Goal: Task Accomplishment & Management: Use online tool/utility

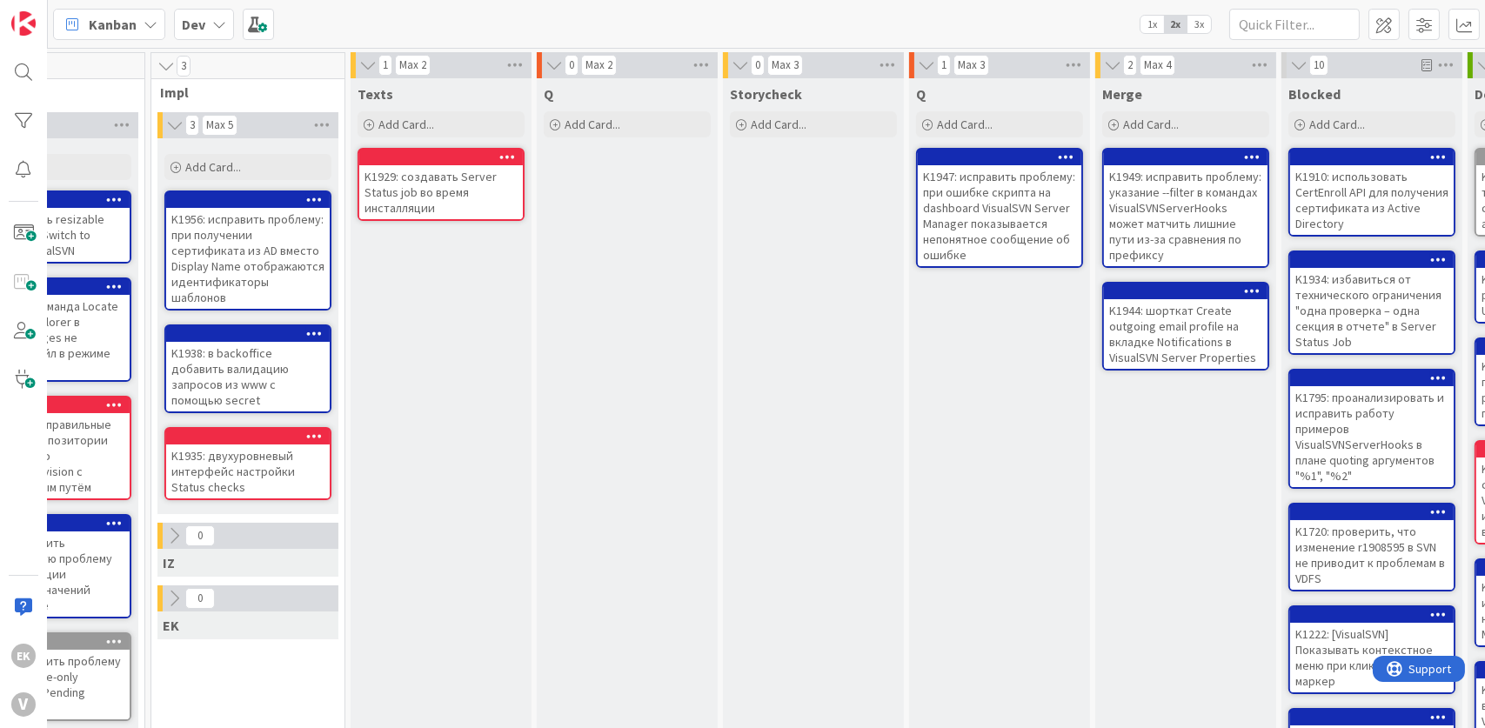
scroll to position [0, 750]
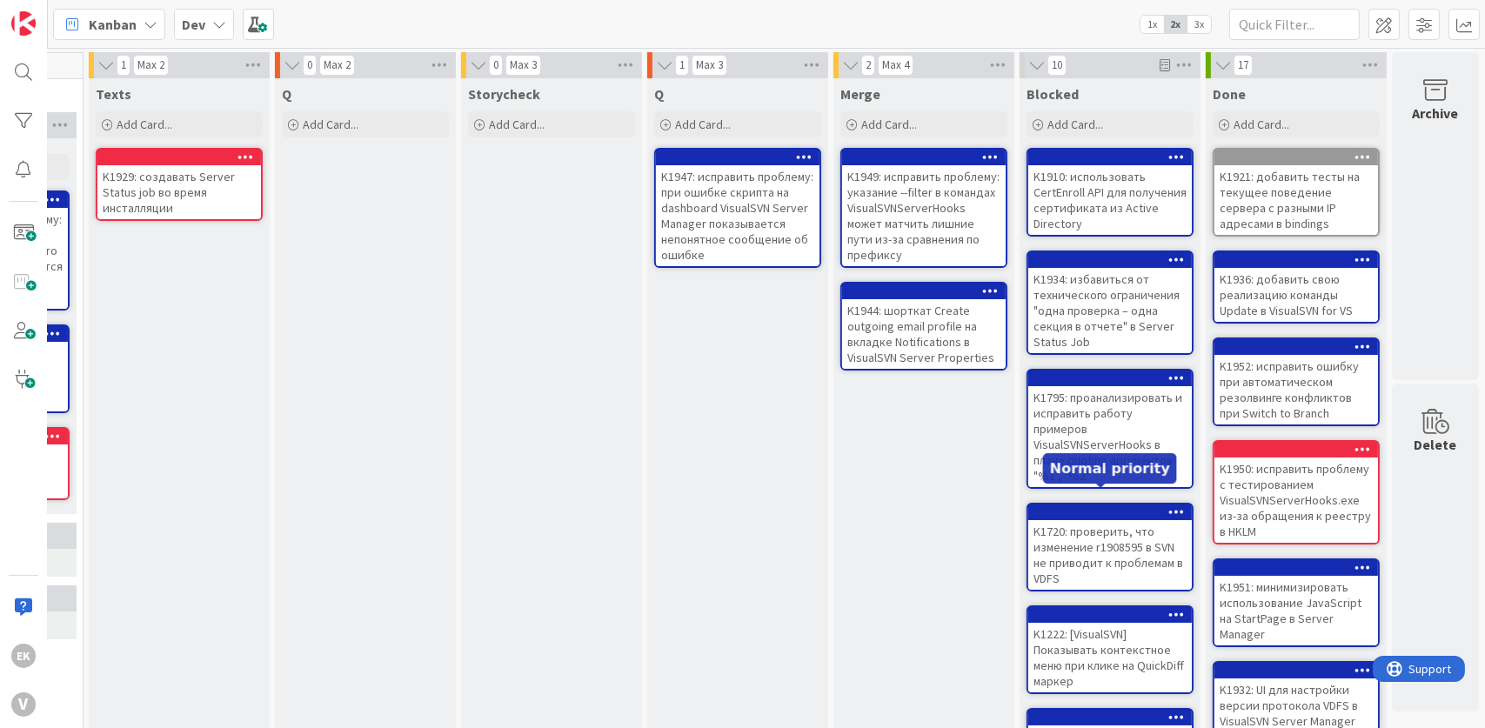
click at [720, 355] on div "Q Add Card... K1947: исправить проблему: при ошибке скрипта на dashboard Visual…" at bounding box center [737, 639] width 181 height 1122
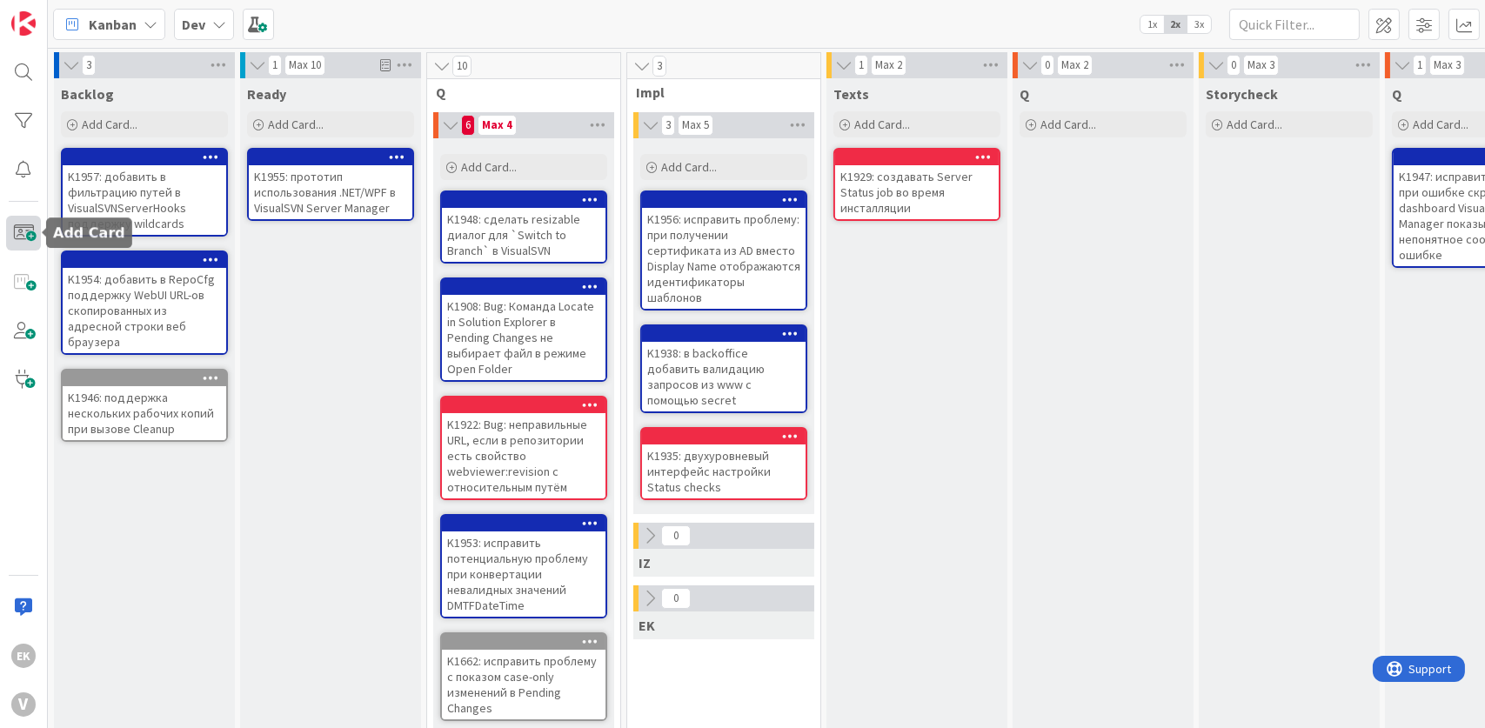
click at [22, 220] on span at bounding box center [23, 233] width 35 height 35
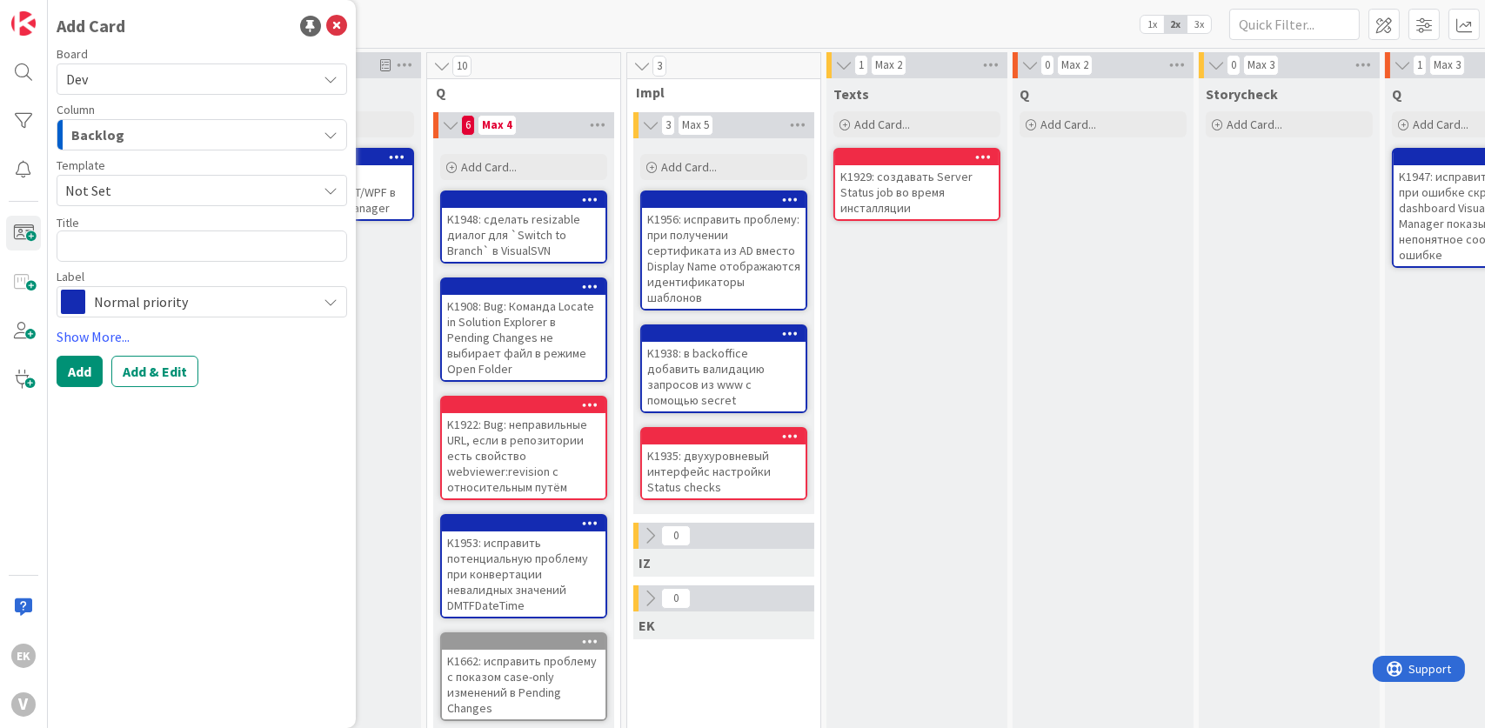
type textarea "x"
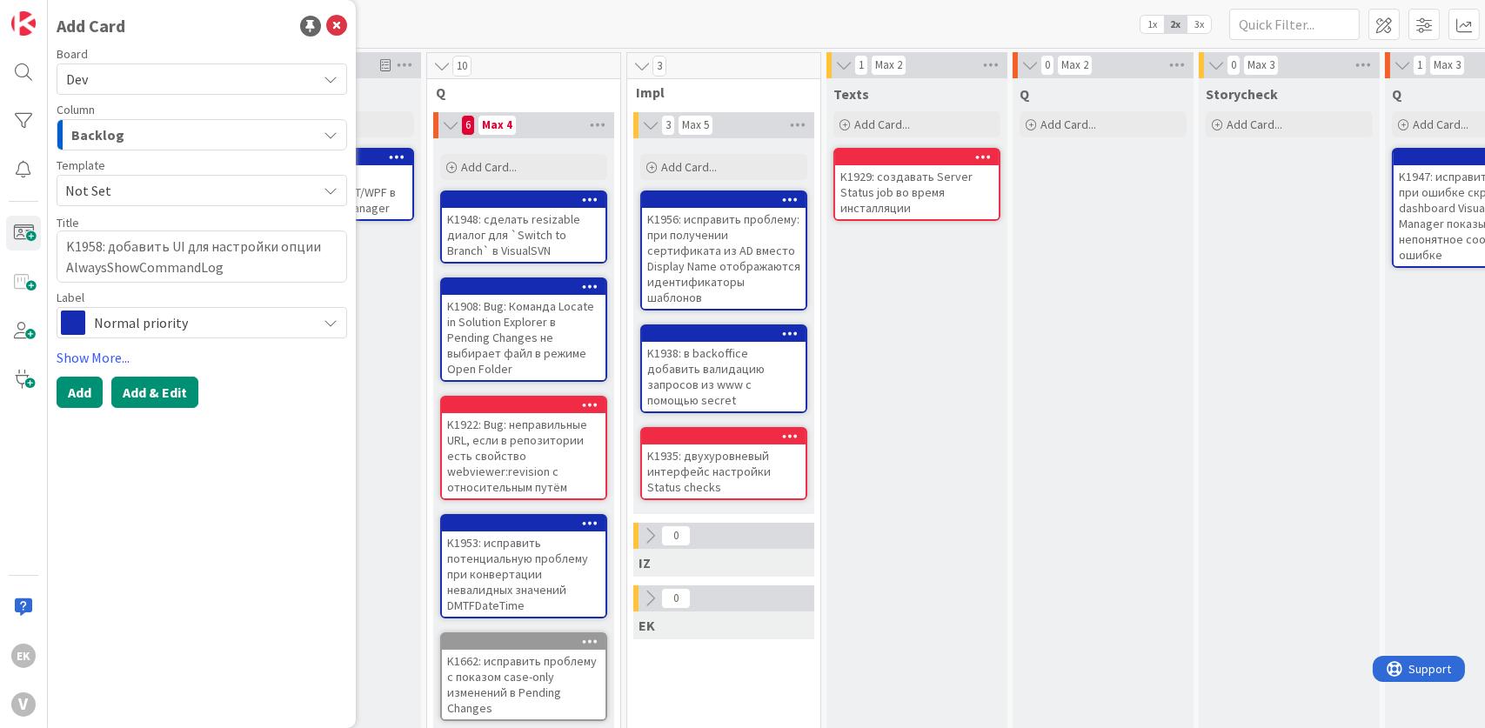
type textarea "K1958: добавить UI для настройки опции AlwaysShowCommandLog"
click at [180, 395] on button "Add & Edit" at bounding box center [154, 392] width 87 height 31
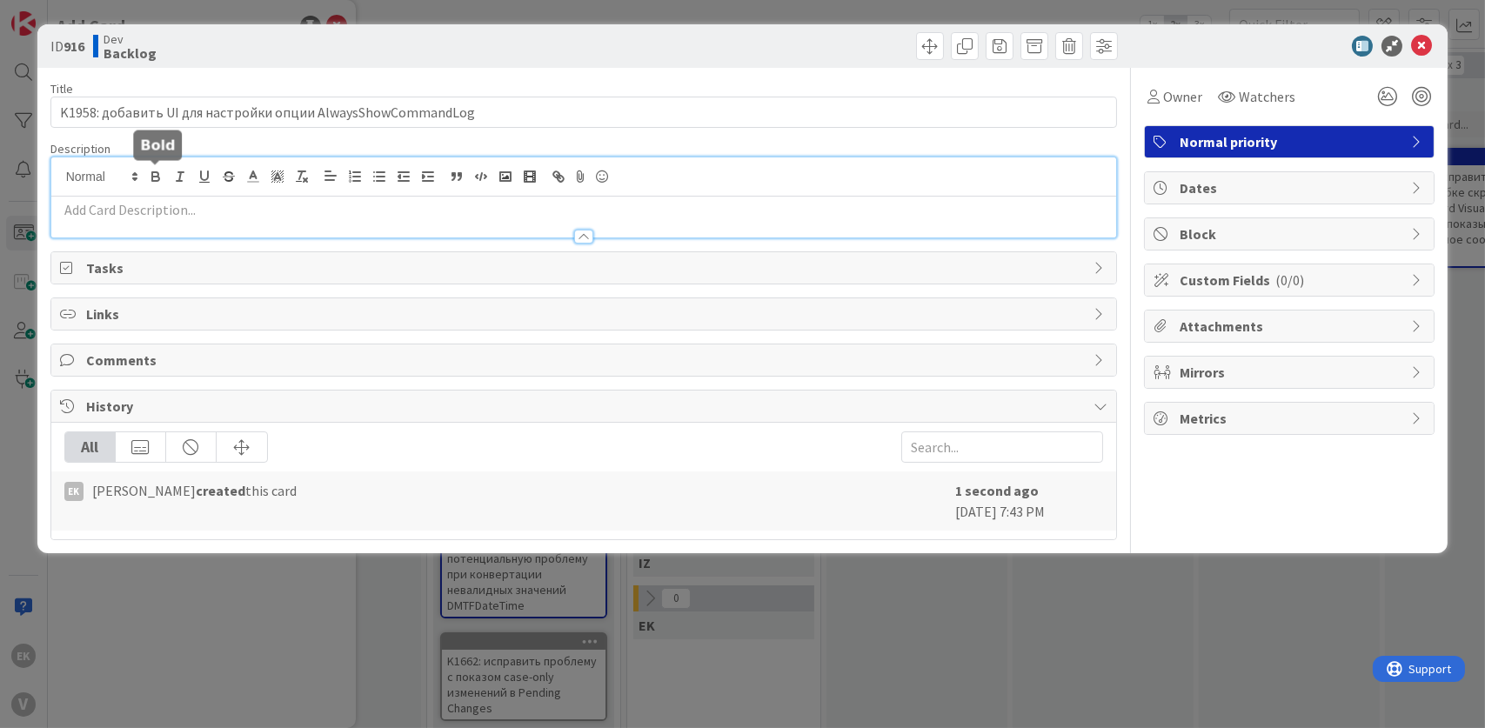
click at [164, 180] on div at bounding box center [584, 197] width 1066 height 80
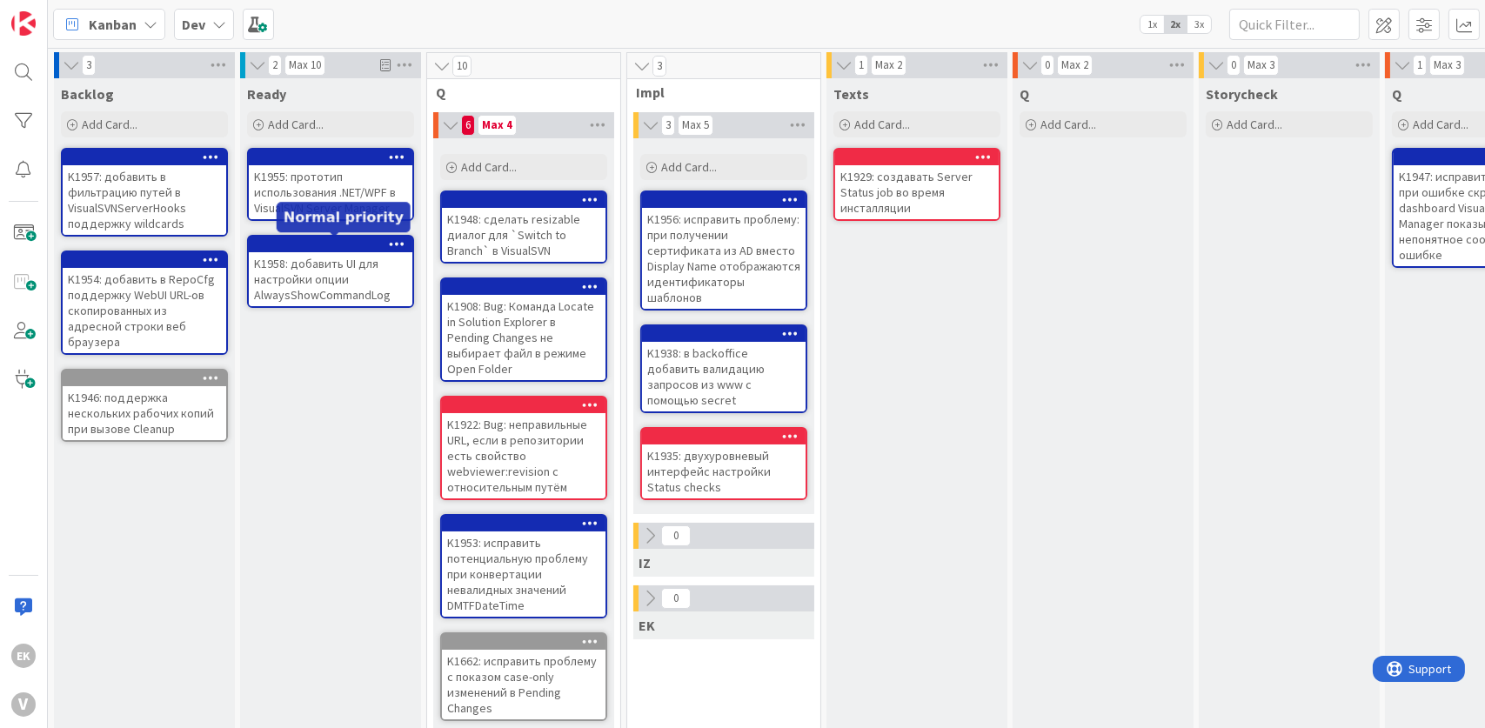
click at [344, 241] on div at bounding box center [335, 244] width 156 height 12
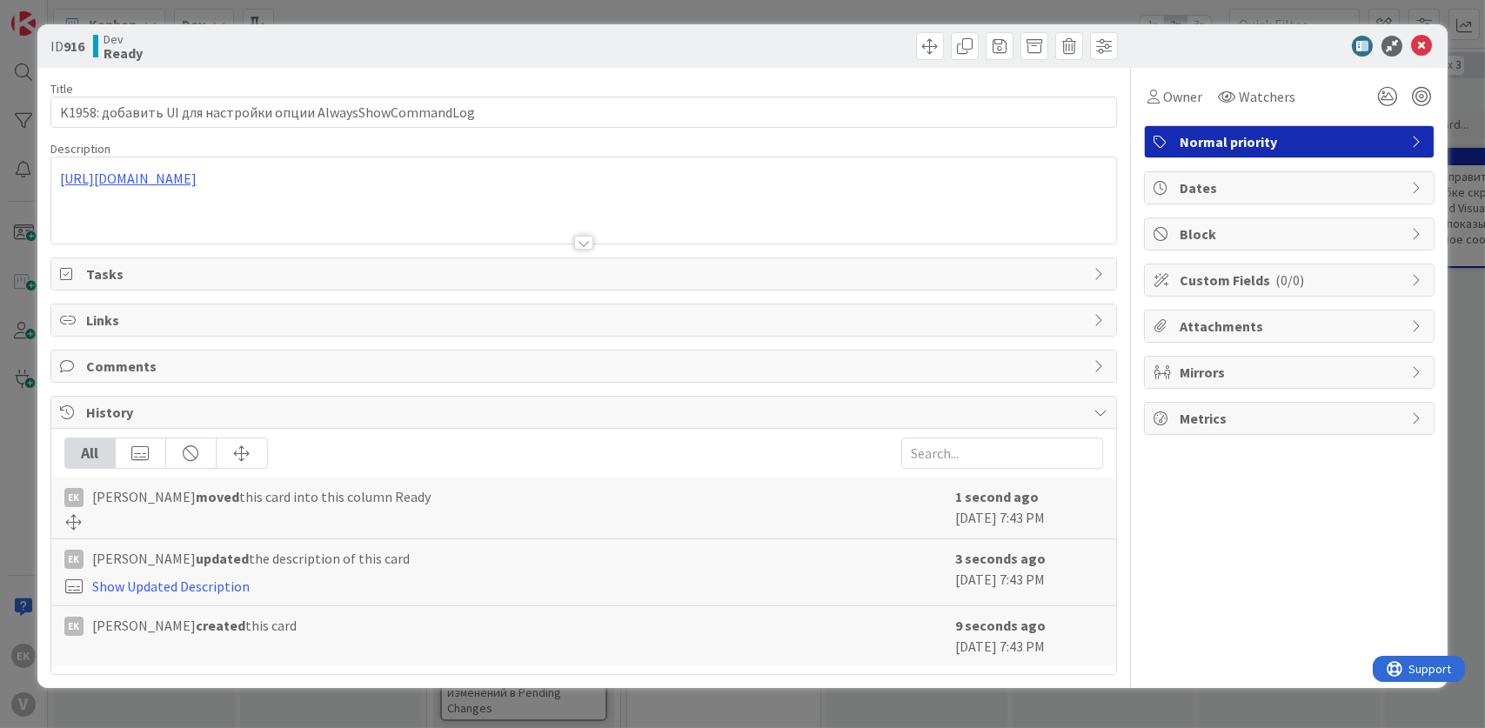
click at [1230, 141] on span "Normal priority" at bounding box center [1291, 141] width 223 height 21
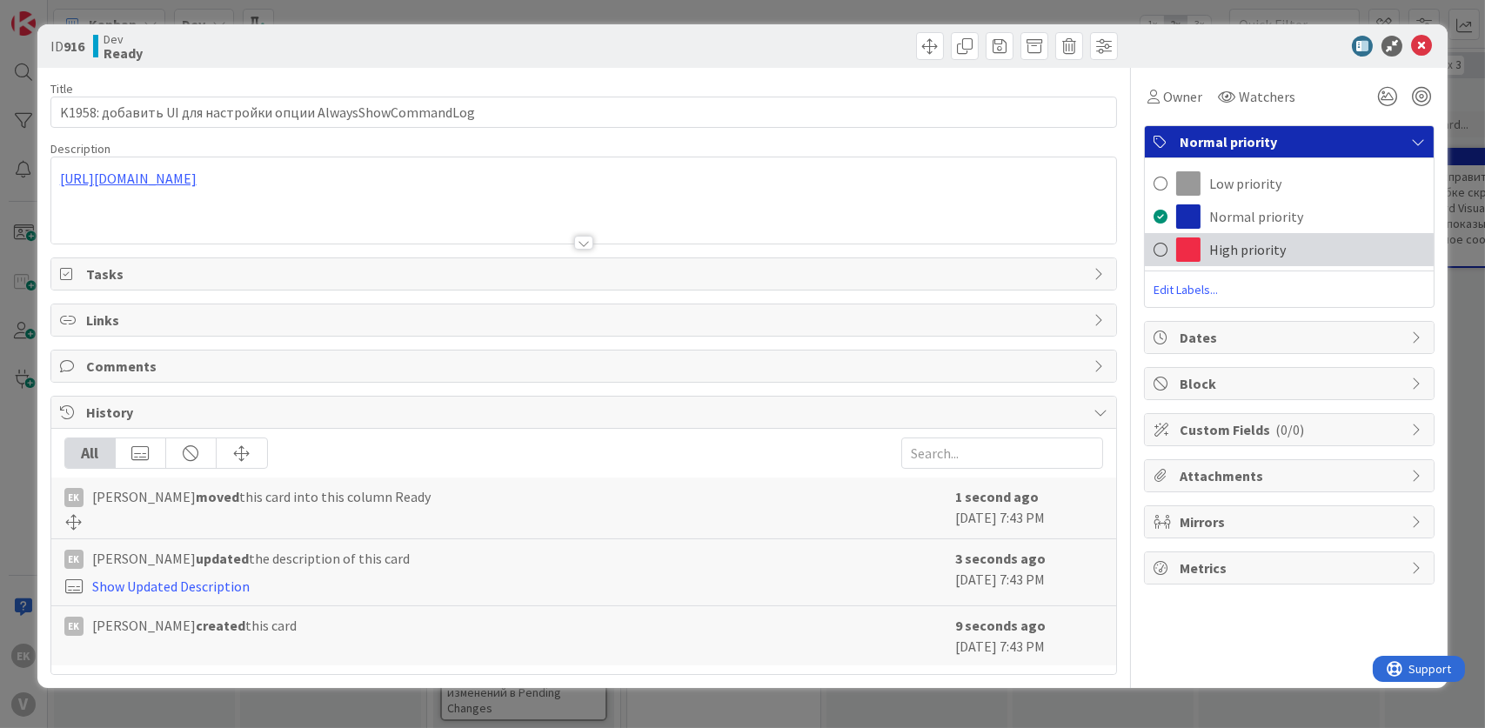
click at [1221, 248] on span "High priority" at bounding box center [1247, 249] width 77 height 21
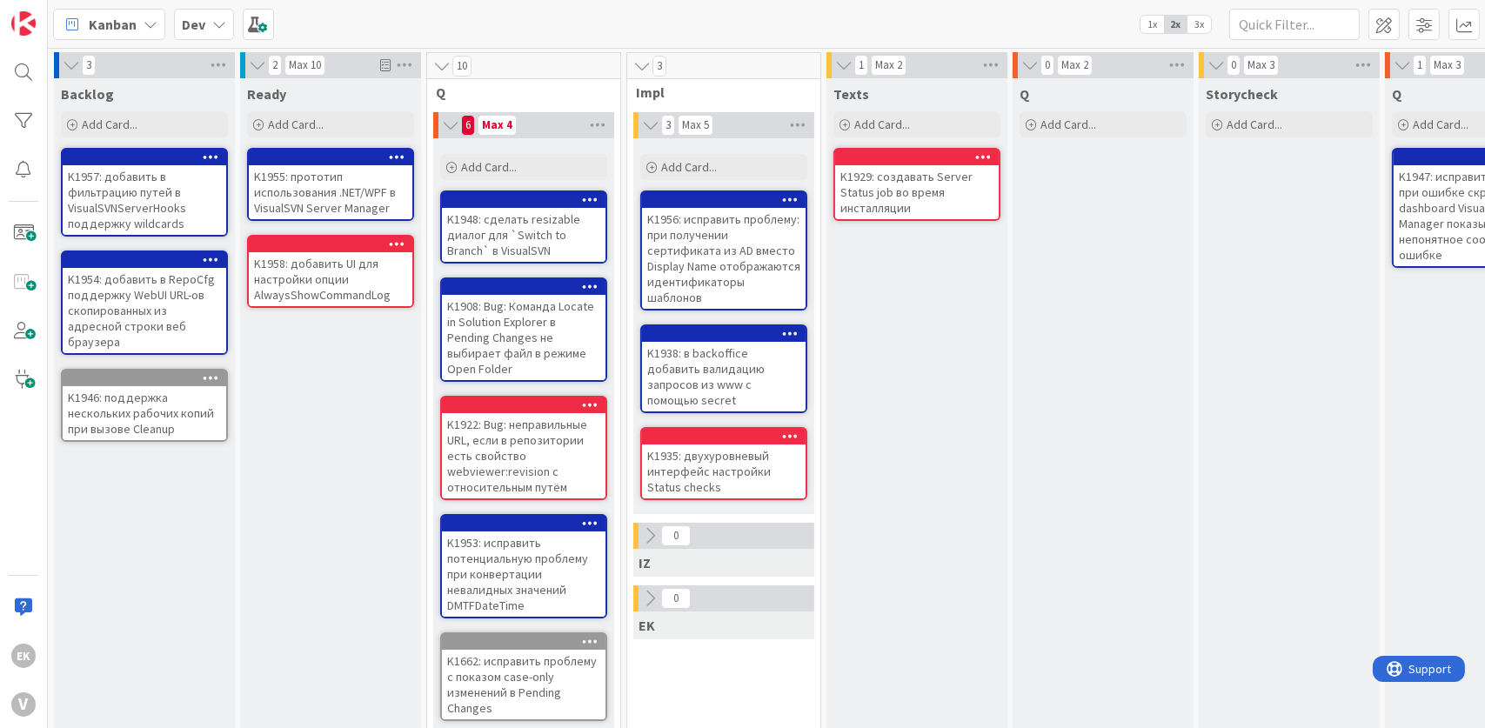
click at [301, 269] on div "K1958: добавить UI для настройки опции AlwaysShowCommandLog" at bounding box center [331, 279] width 164 height 54
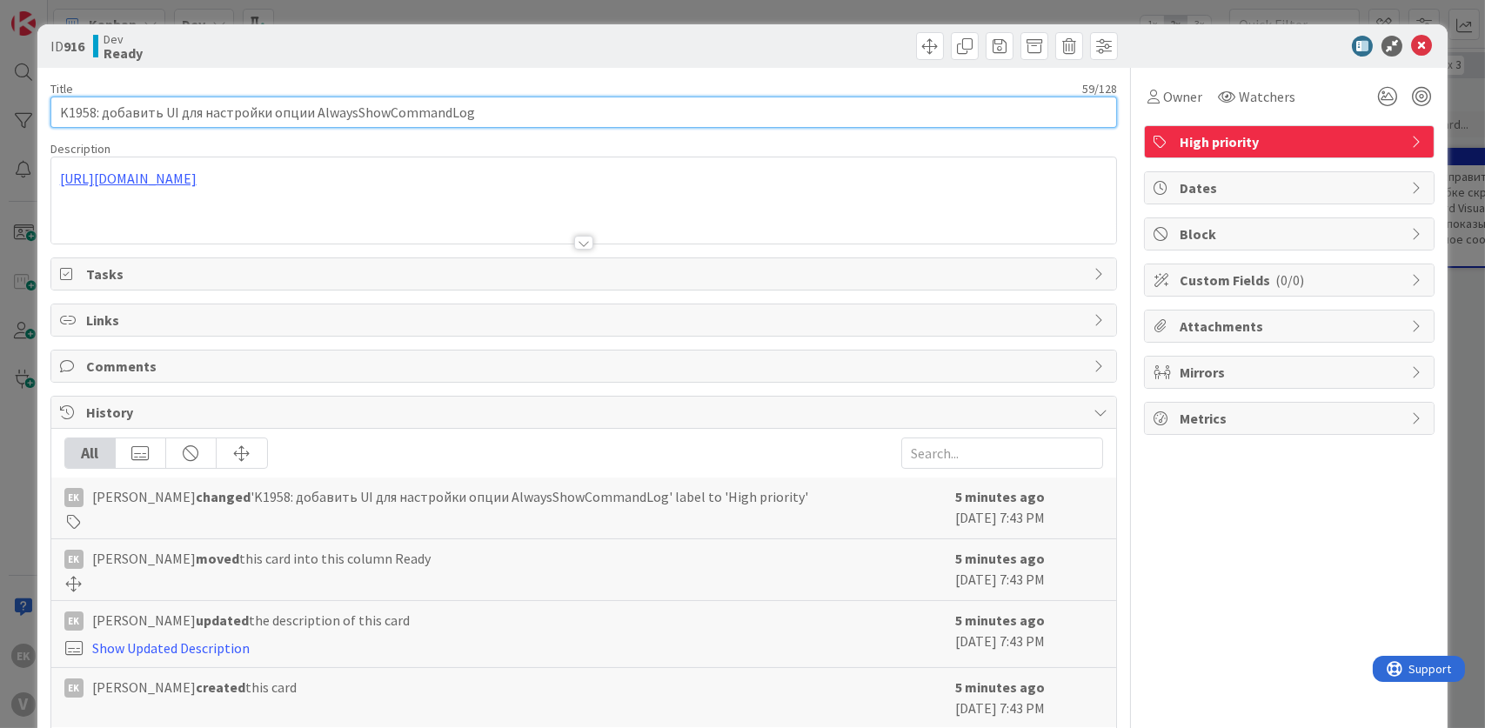
drag, startPoint x: 485, startPoint y: 108, endPoint x: -89, endPoint y: 84, distance: 573.9
click at [0, 84] on html "EK V Kanban Dev 1x 2x 3x 3 Backlog Add Card... K1957: добавить в фильтрацию пут…" at bounding box center [742, 364] width 1485 height 728
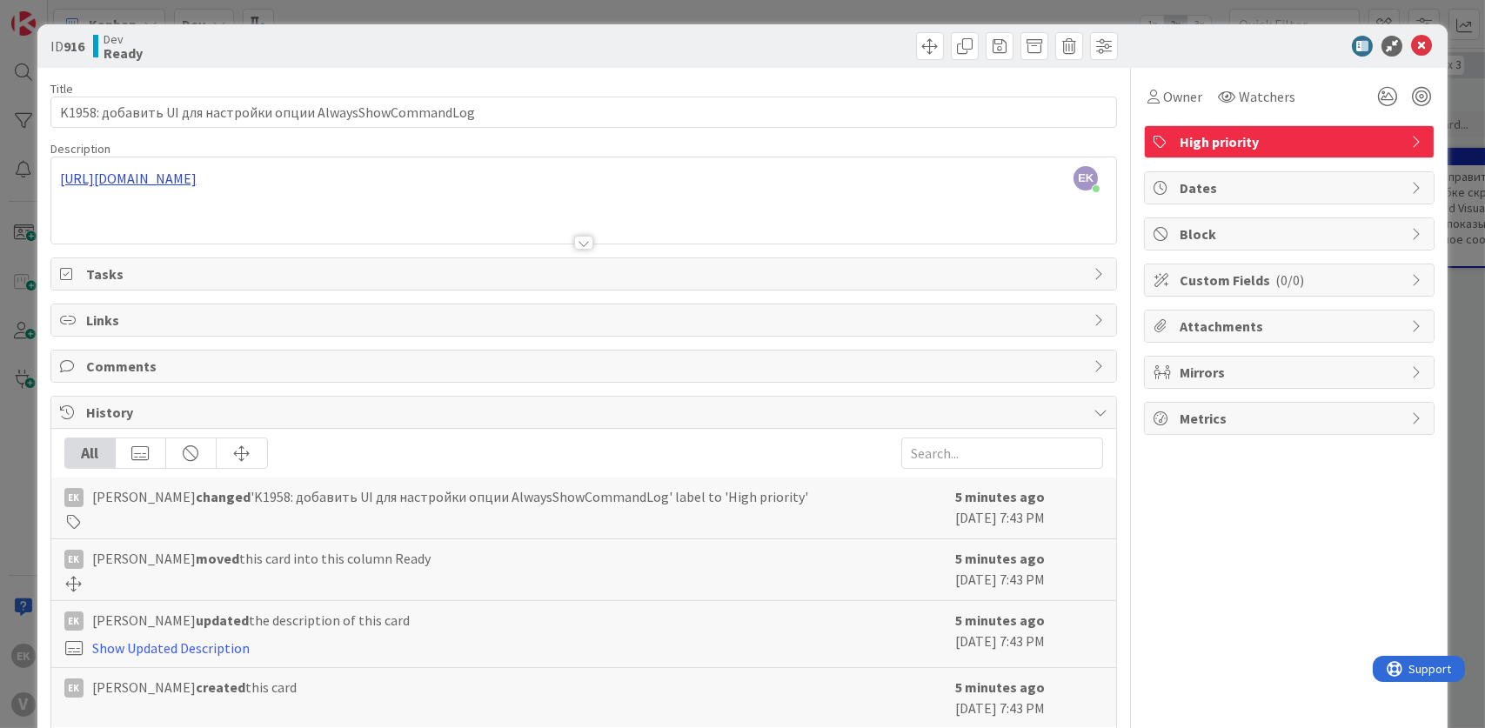
click at [539, 178] on div "EK Evgeny Kotkov just joined https://docs.google.com/document/d/158UccQ-Vex11Bi…" at bounding box center [584, 200] width 1066 height 86
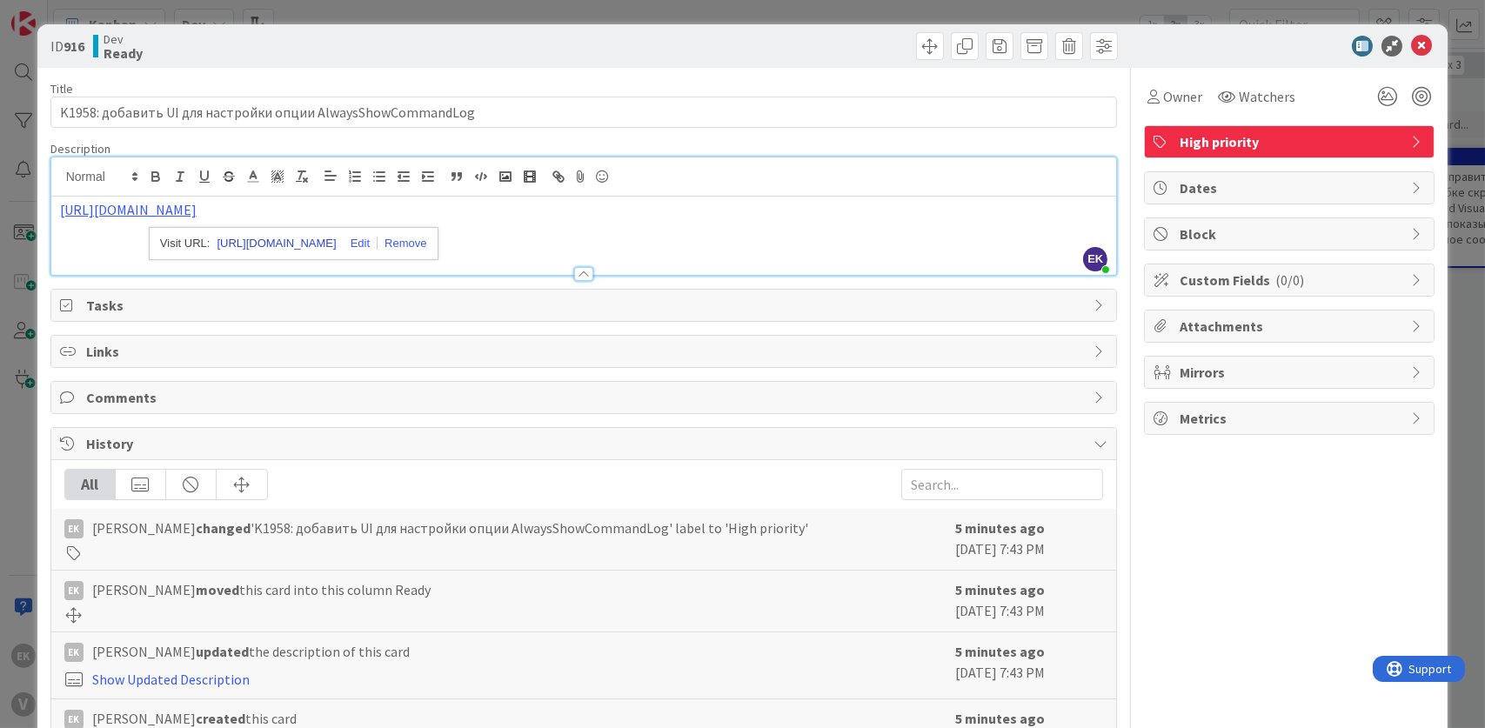
click at [336, 245] on link "https://docs.google.com/document/d/158UccQ-Vex11BiS19imCOZVgKKVZ0zM_-ljYkDtwrcI" at bounding box center [276, 243] width 119 height 23
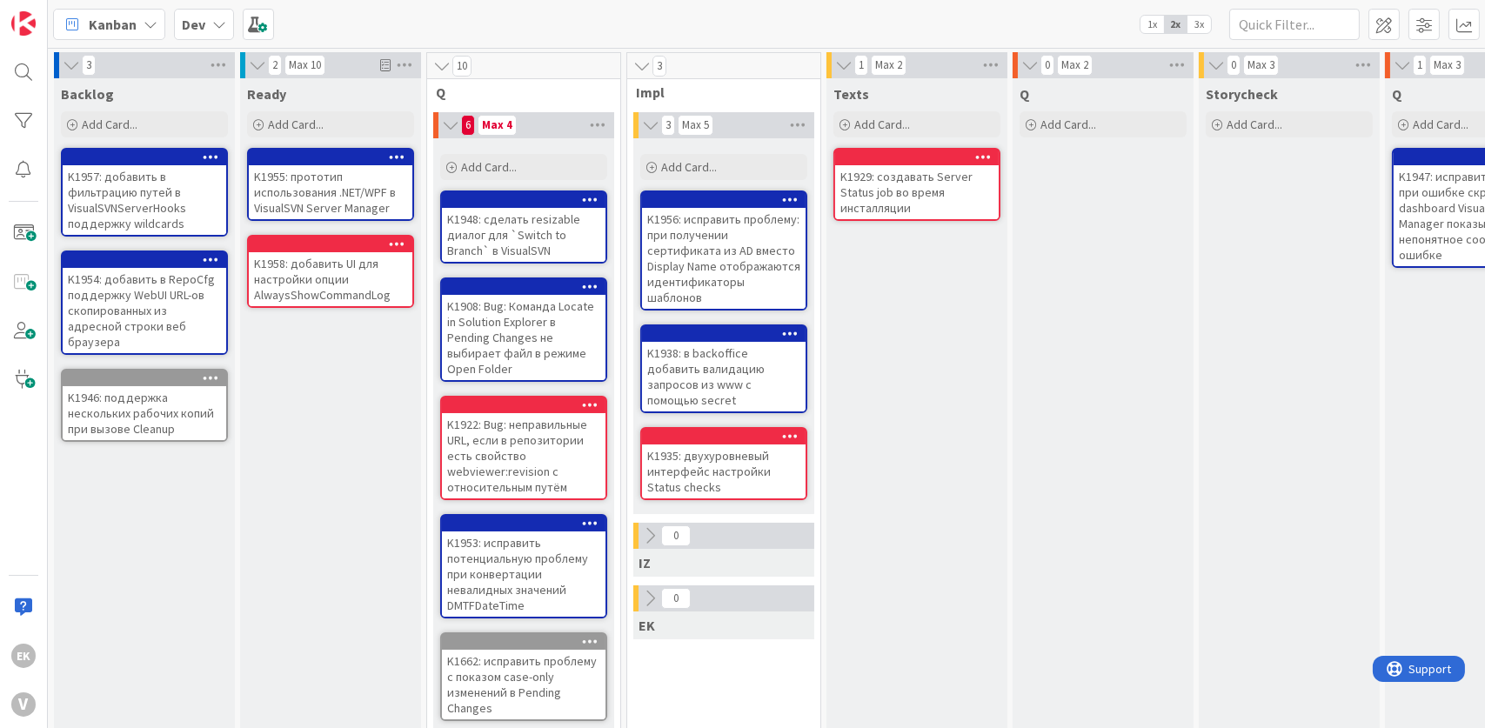
click at [915, 391] on div "Texts Add Card... K1929: создавать Server Status job во время инсталляции" at bounding box center [917, 639] width 181 height 1122
